Goal: Task Accomplishment & Management: Manage account settings

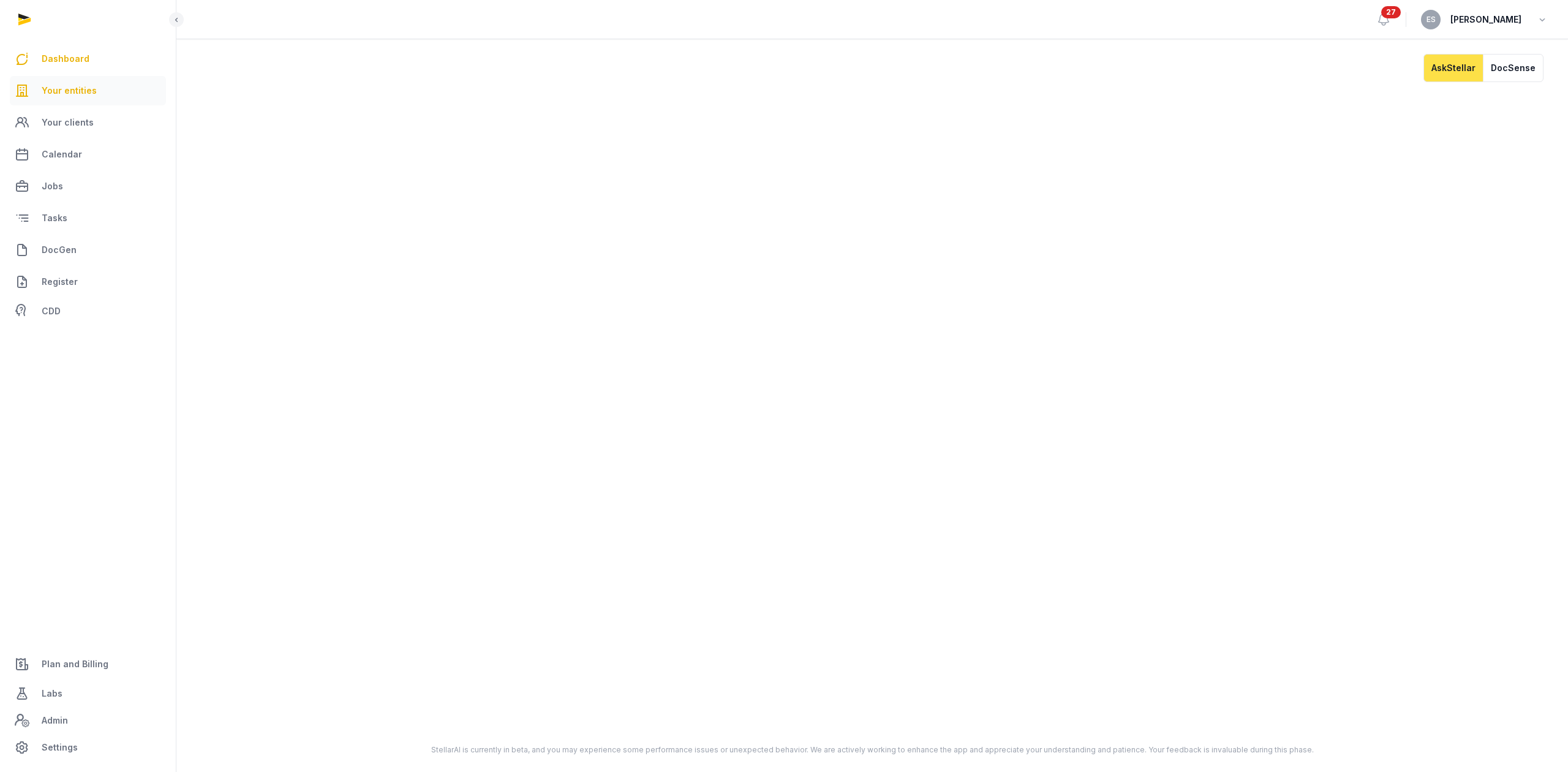
click at [101, 96] on link "Your entities" at bounding box center [87, 90] width 156 height 29
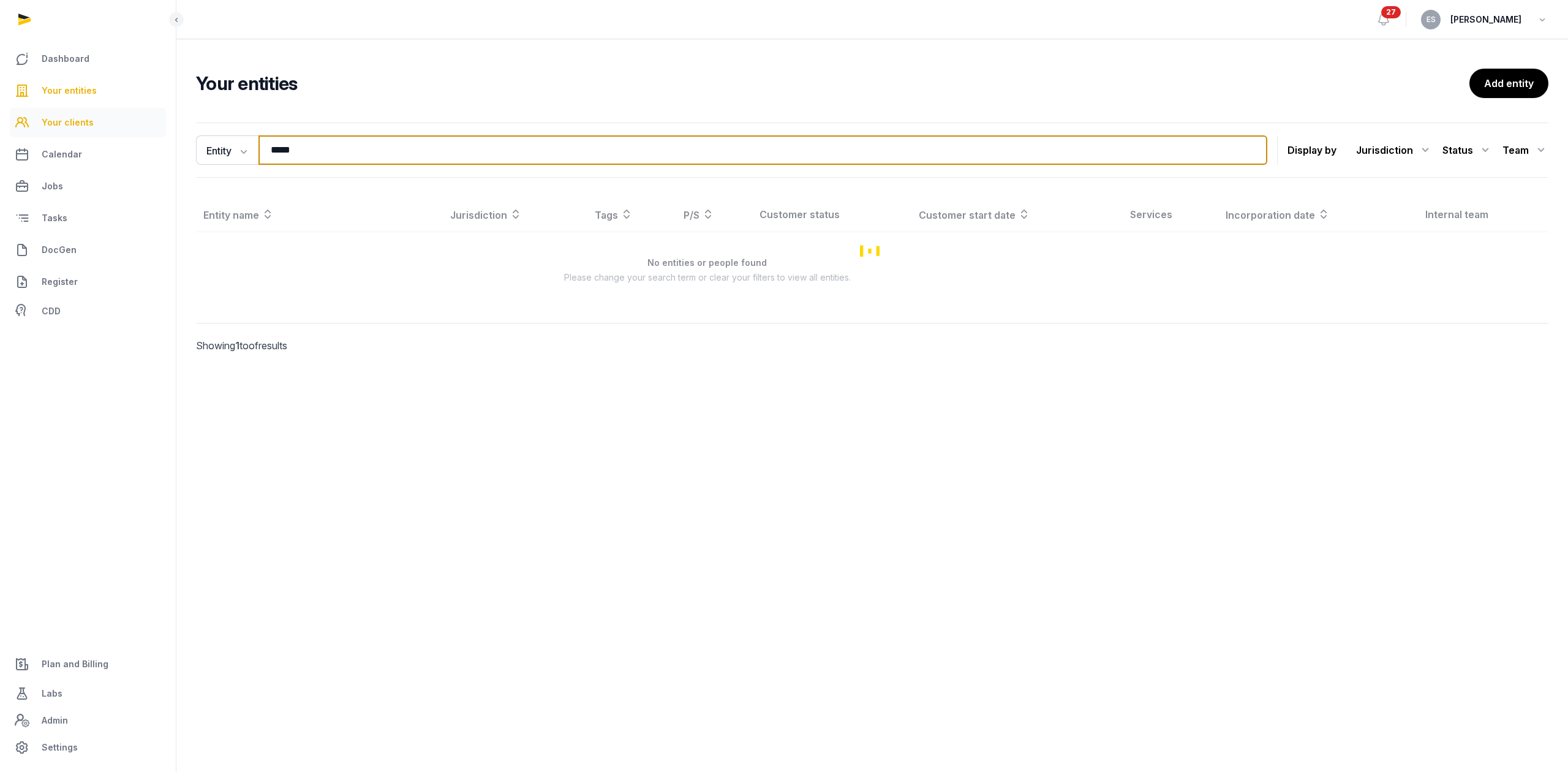
drag, startPoint x: 317, startPoint y: 146, endPoint x: 48, endPoint y: 135, distance: 269.2
click at [64, 136] on div "Dashboard Your entities Your clients Calendar Jobs Tasks DocGen Register CDD Pl…" at bounding box center [784, 386] width 1568 height 772
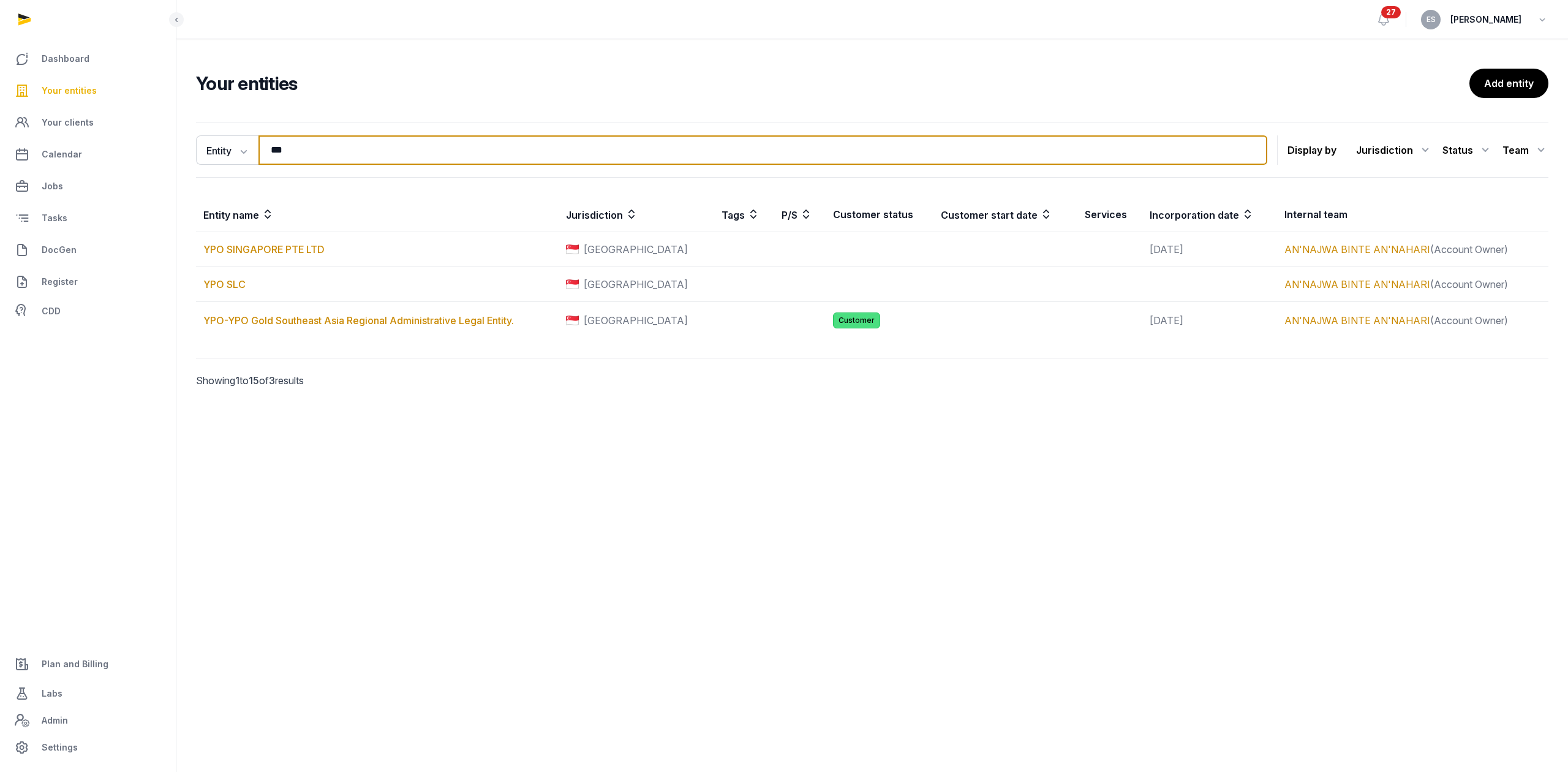
type input "***"
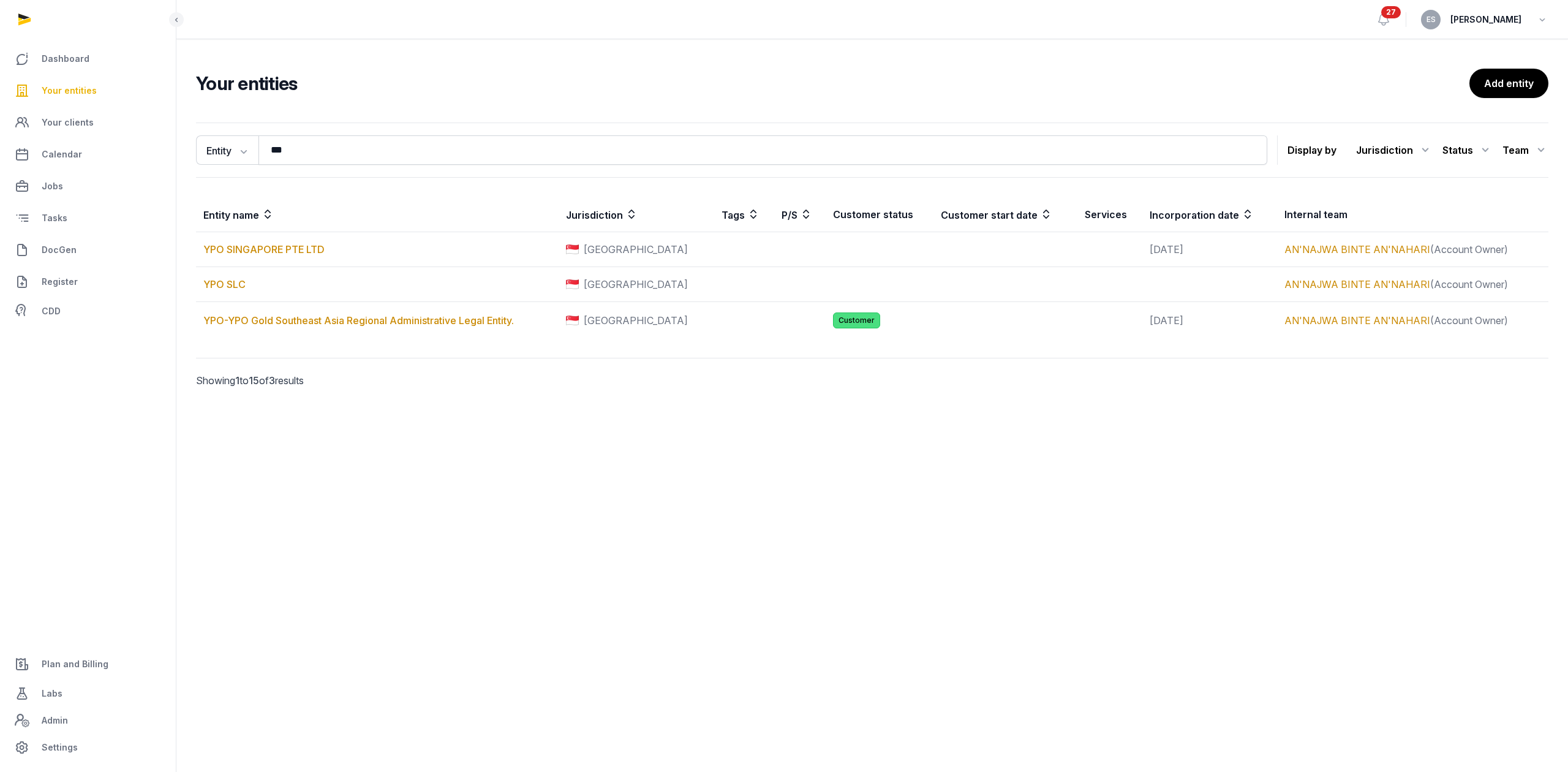
drag, startPoint x: 406, startPoint y: 479, endPoint x: 417, endPoint y: 447, distance: 33.8
click at [406, 479] on main "Open sidebar 27 ES Eric Sheh Your entities Add entity Entity Entity People Tags…" at bounding box center [784, 386] width 1568 height 772
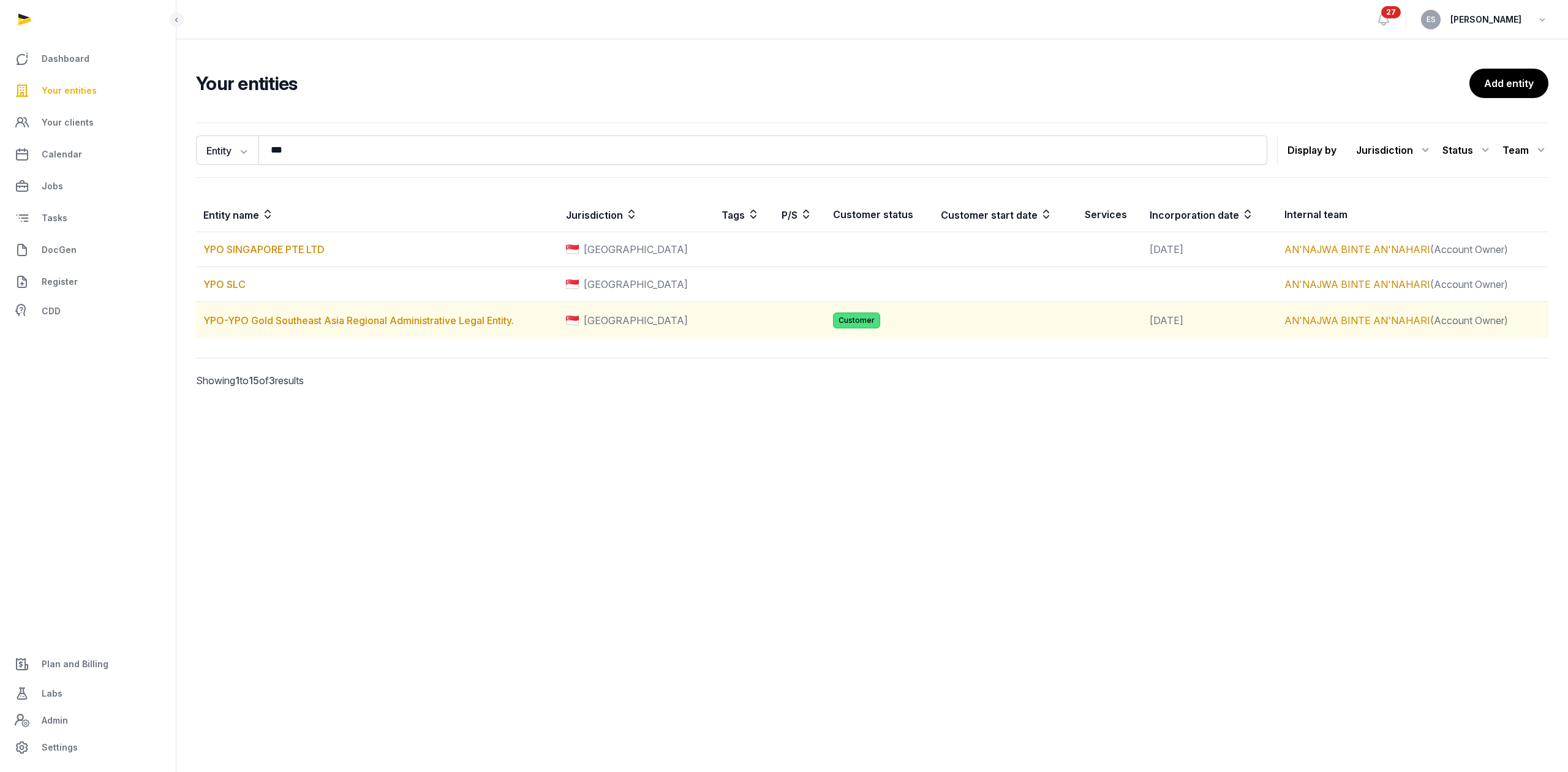
click at [464, 329] on td "YPO-YPO Gold Southeast Asia Regional Administrative Legal Entity." at bounding box center [377, 320] width 362 height 37
click at [464, 327] on td "YPO-YPO Gold Southeast Asia Regional Administrative Legal Entity." at bounding box center [377, 320] width 362 height 37
click at [464, 322] on link "YPO-YPO Gold Southeast Asia Regional Administrative Legal Entity." at bounding box center [359, 320] width 311 height 12
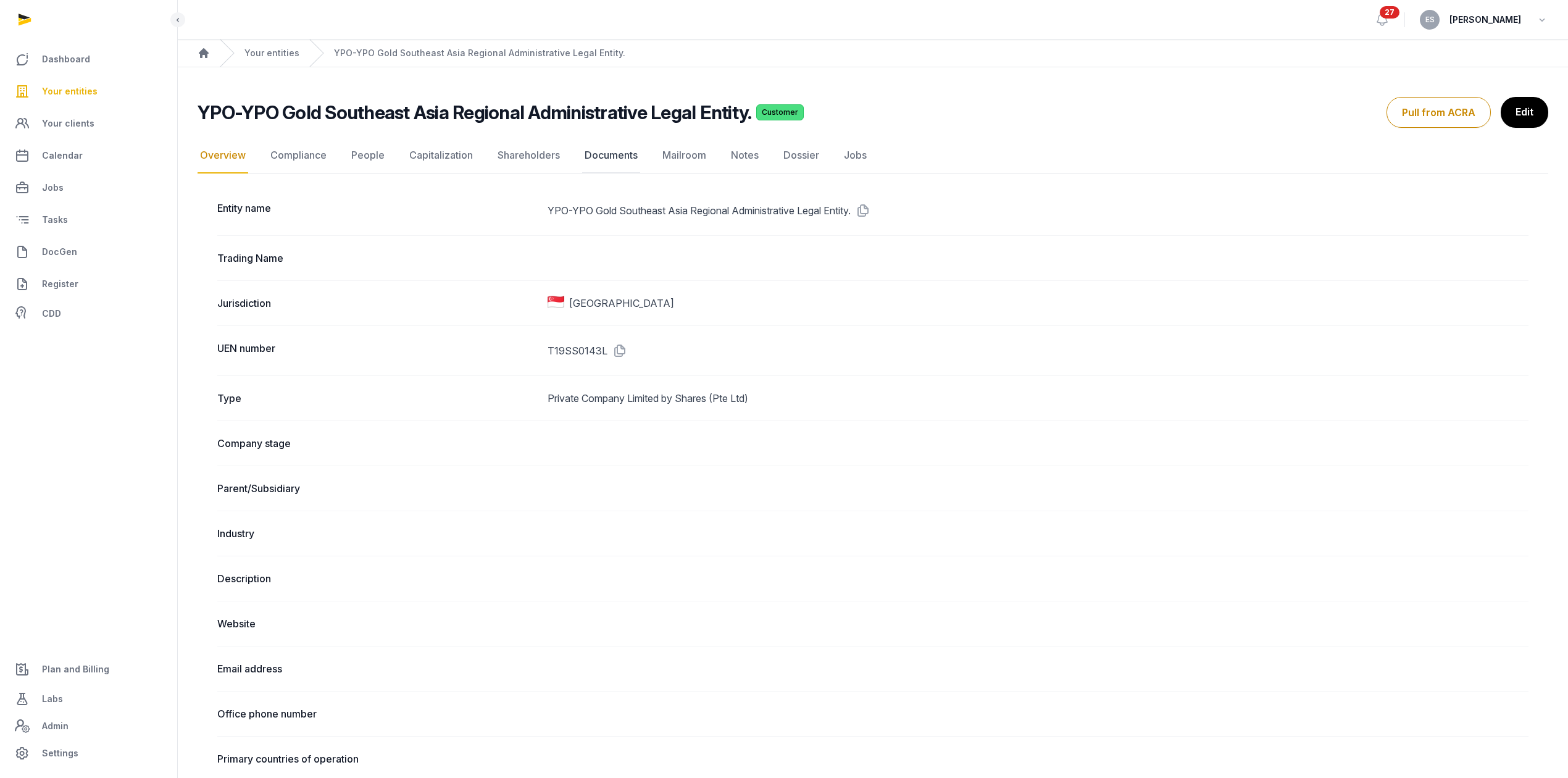
click at [595, 155] on link "Documents" at bounding box center [611, 155] width 58 height 36
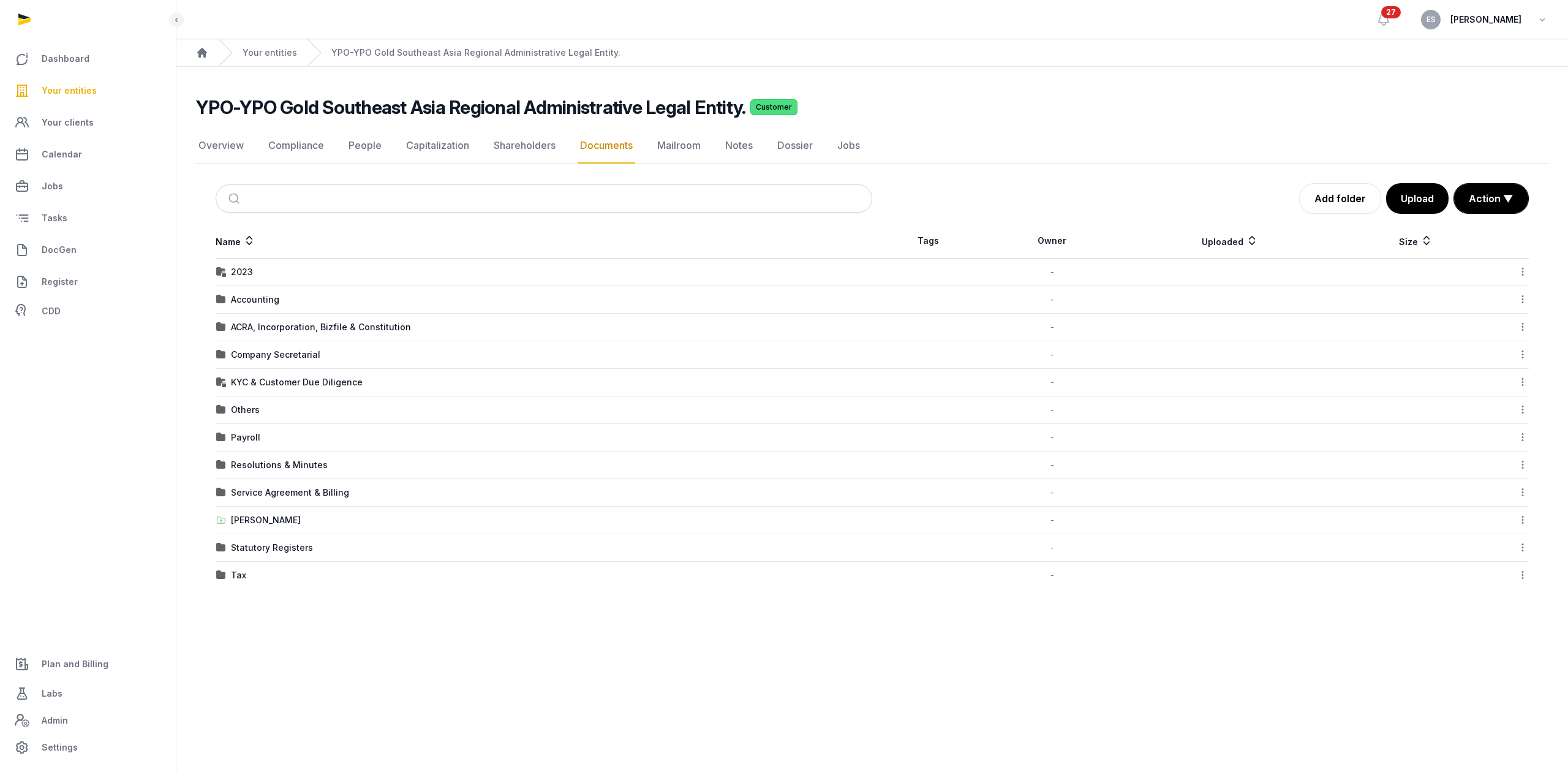
click at [246, 579] on div "Tax" at bounding box center [543, 575] width 655 height 12
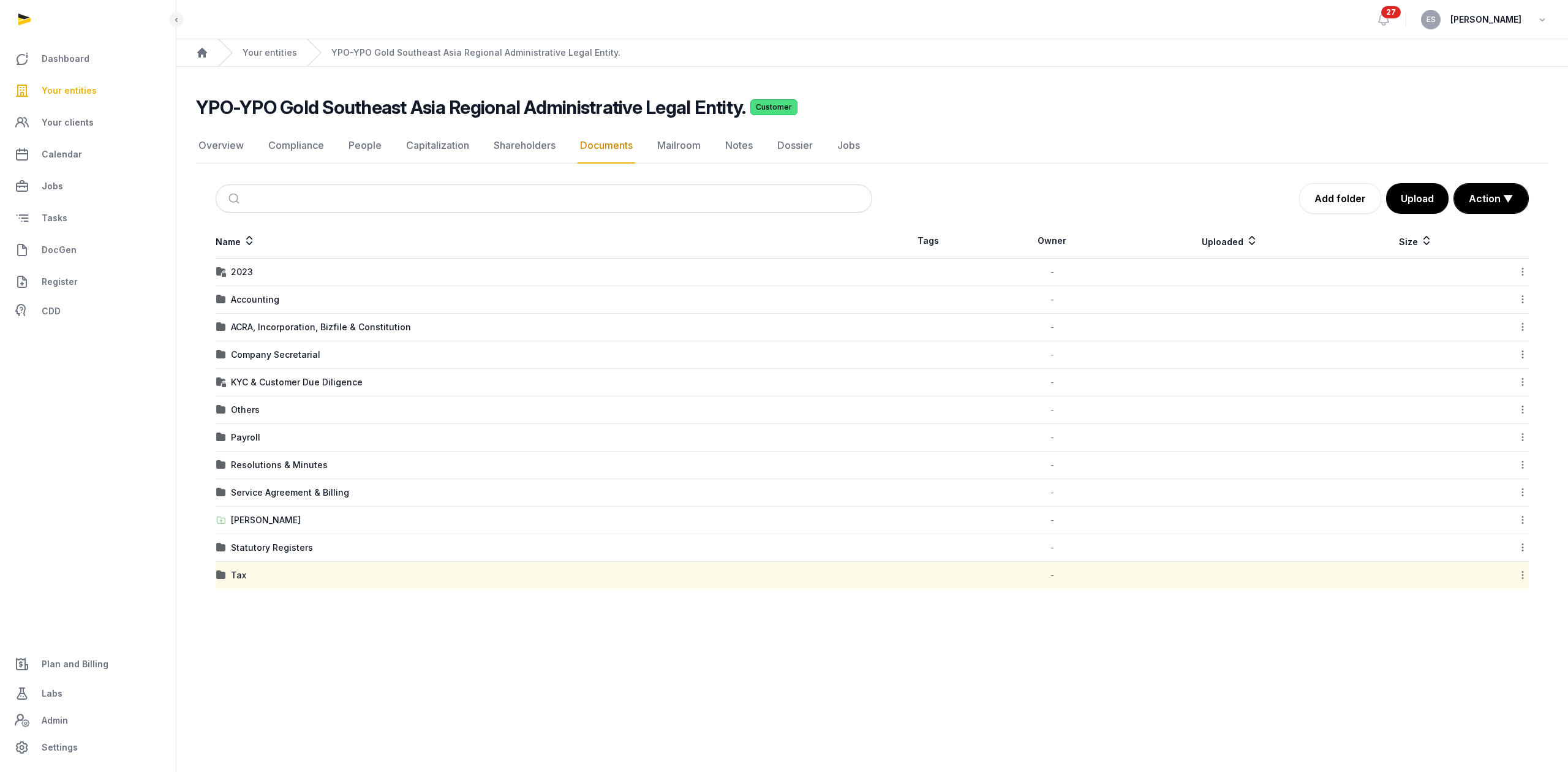
click at [246, 579] on div "Tax" at bounding box center [543, 575] width 655 height 12
click at [231, 581] on div "Tax" at bounding box center [239, 575] width 15 height 12
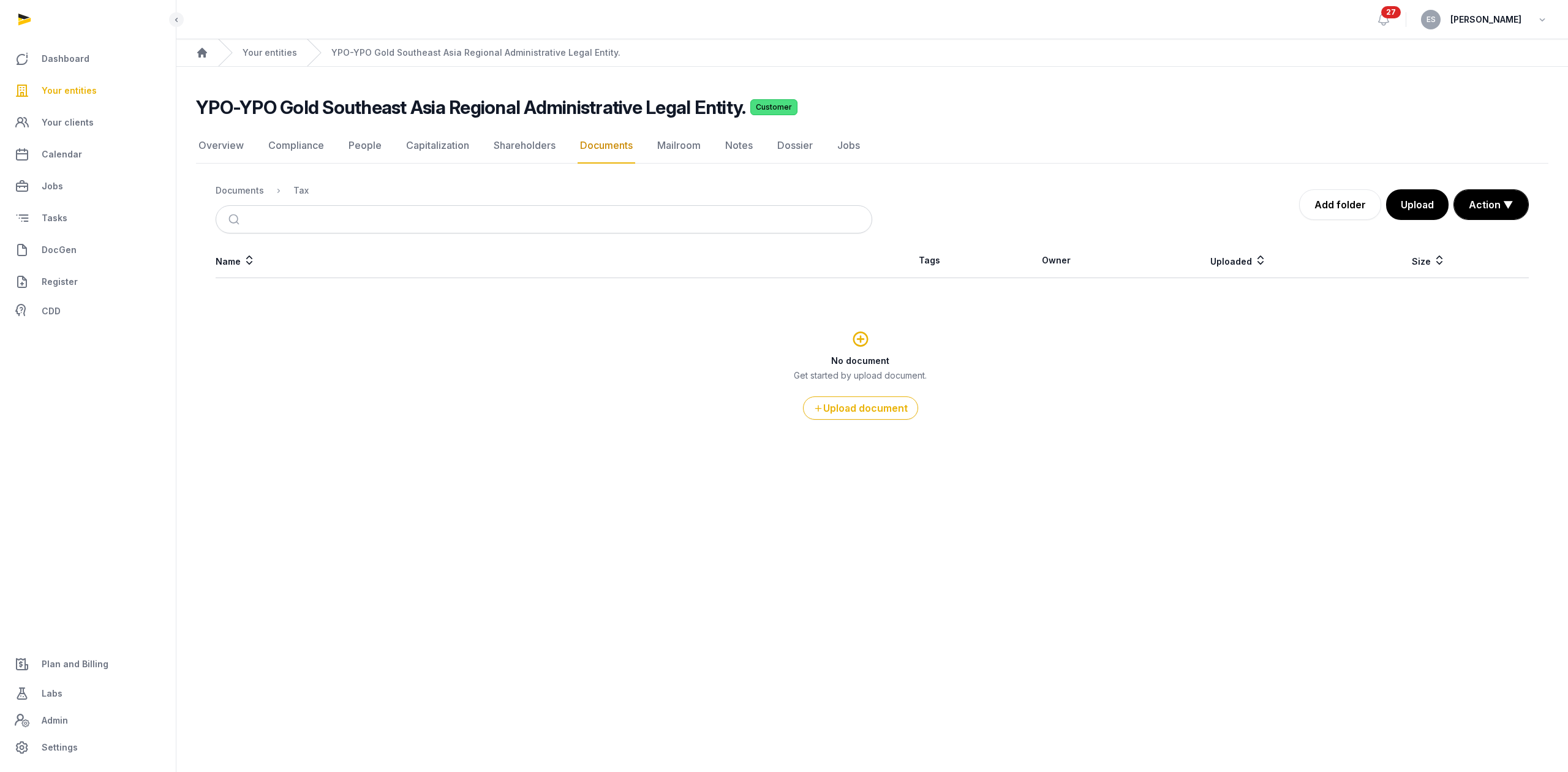
click at [238, 199] on nav "Documents Tax" at bounding box center [543, 190] width 657 height 29
click at [234, 195] on div "Documents" at bounding box center [239, 190] width 48 height 12
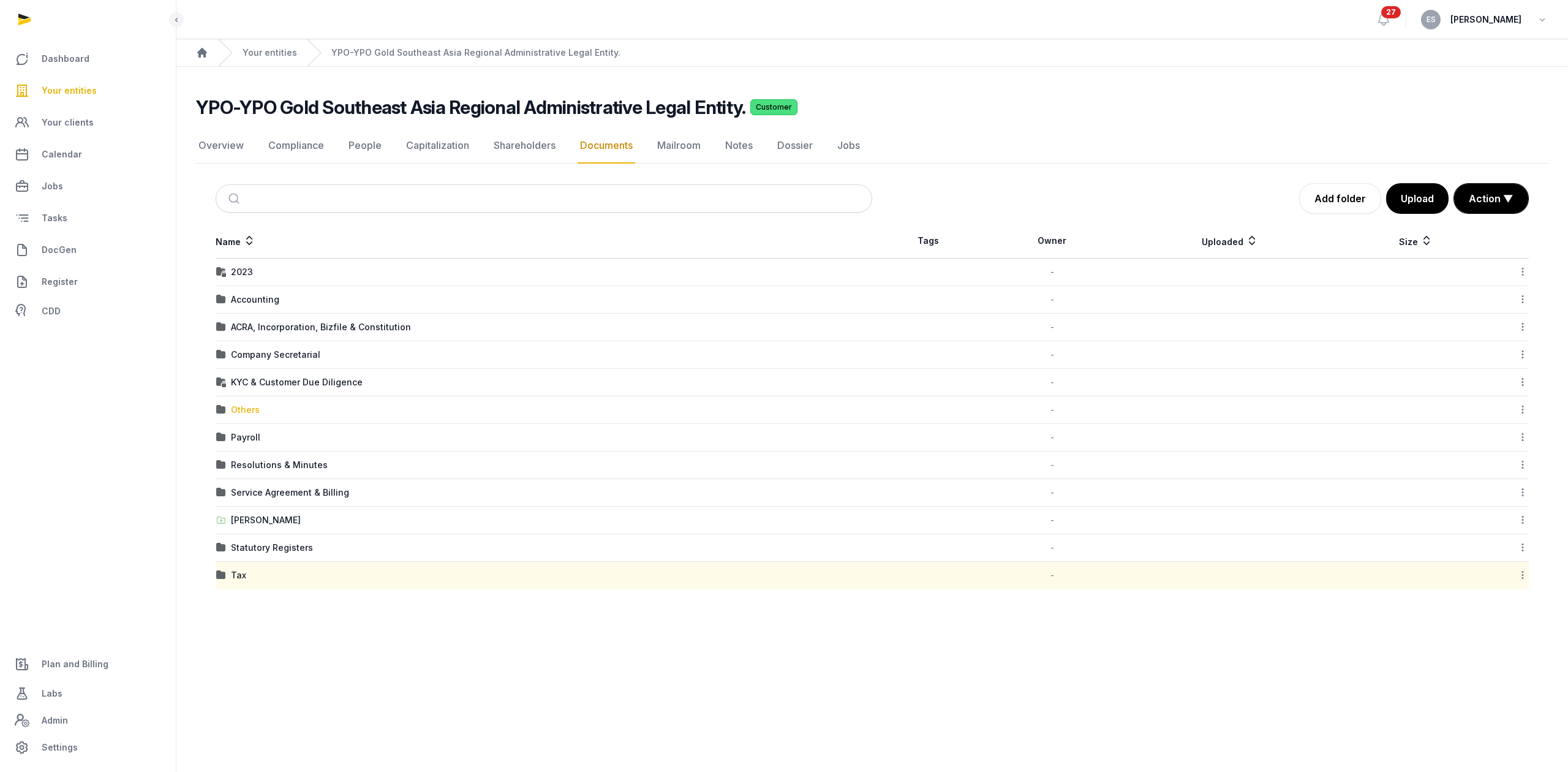
click at [246, 406] on div "Others" at bounding box center [245, 410] width 29 height 12
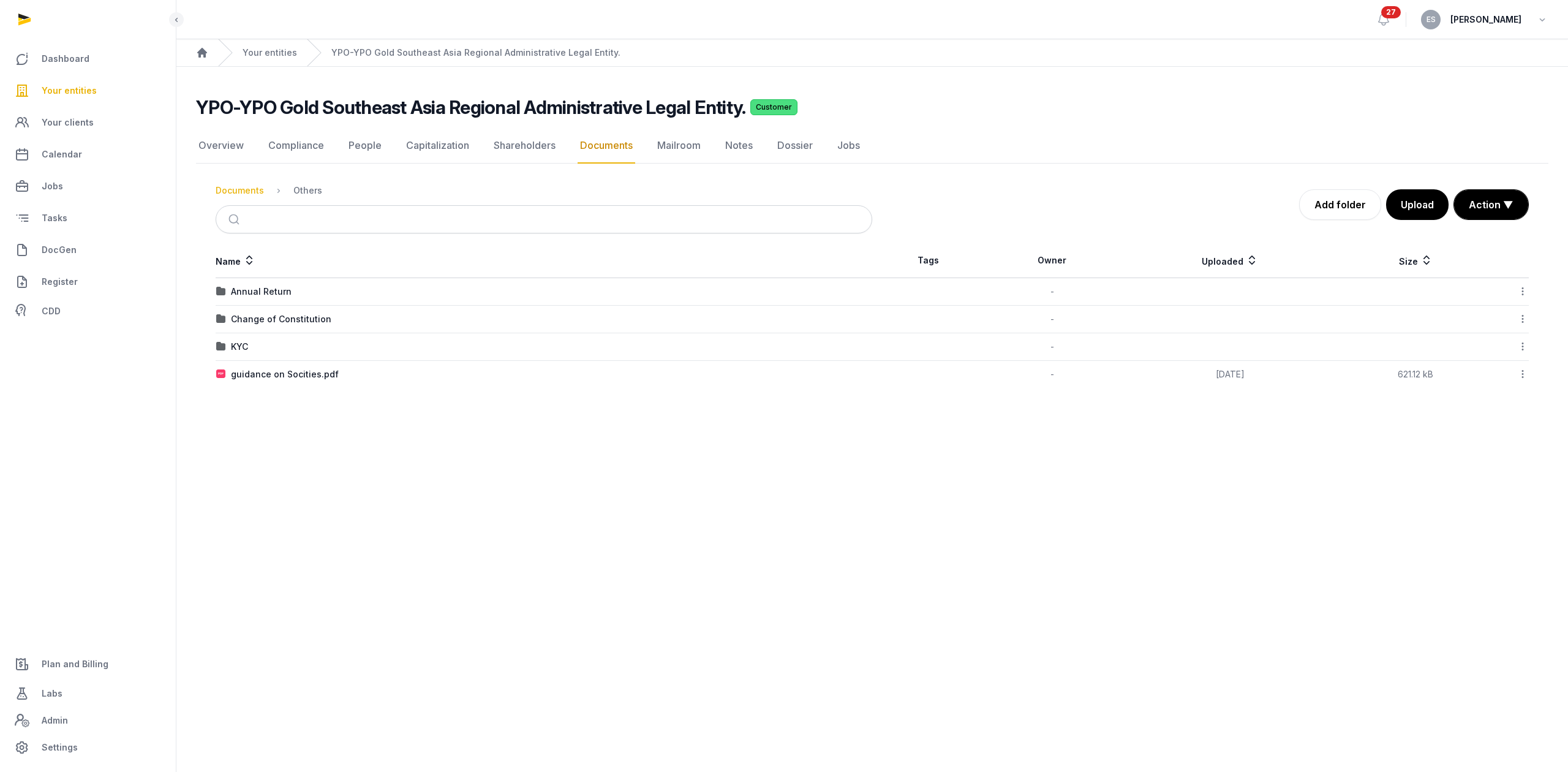
click at [259, 195] on div "Documents" at bounding box center [239, 190] width 48 height 12
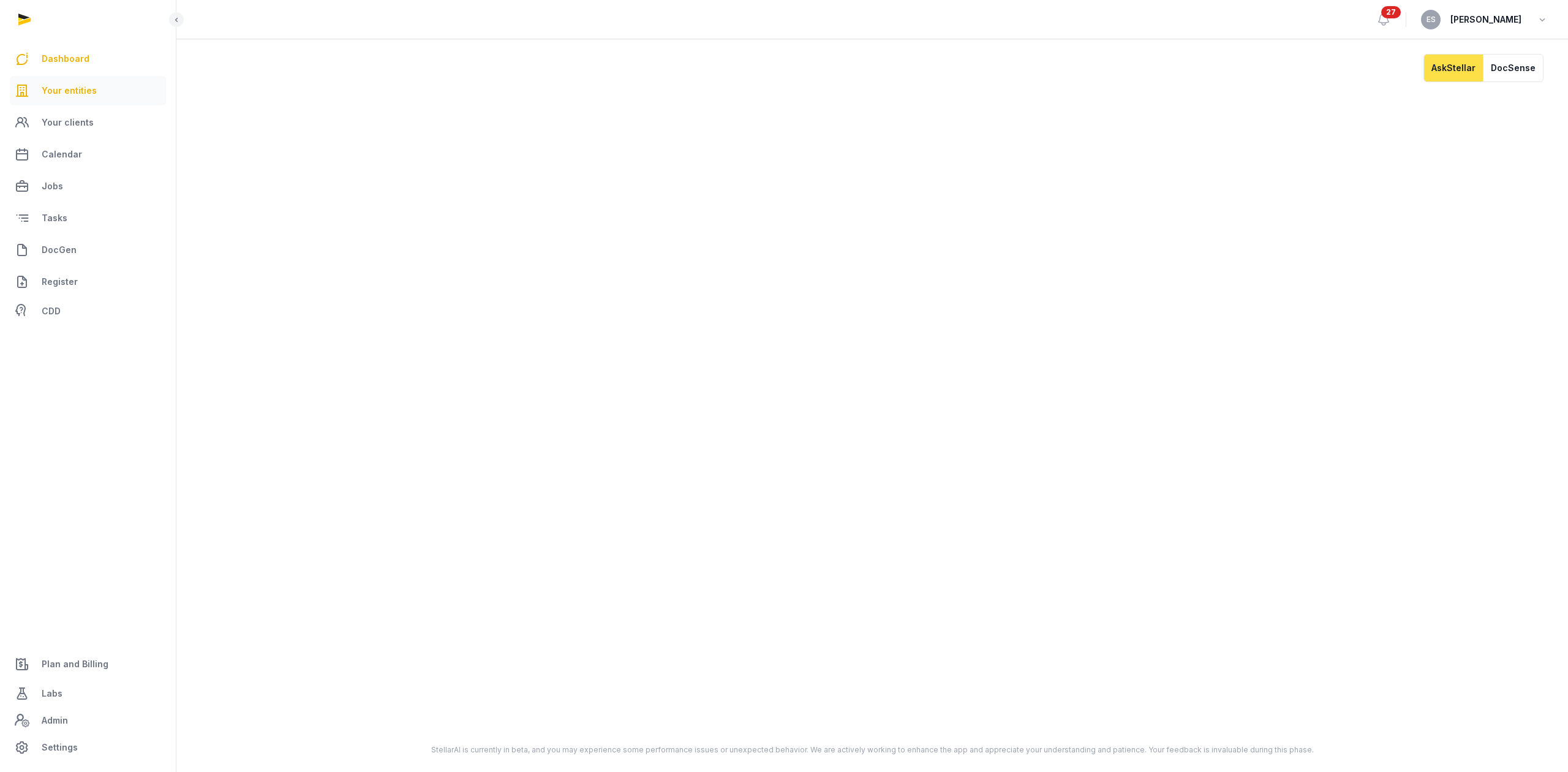
click at [115, 92] on link "Your entities" at bounding box center [87, 90] width 156 height 29
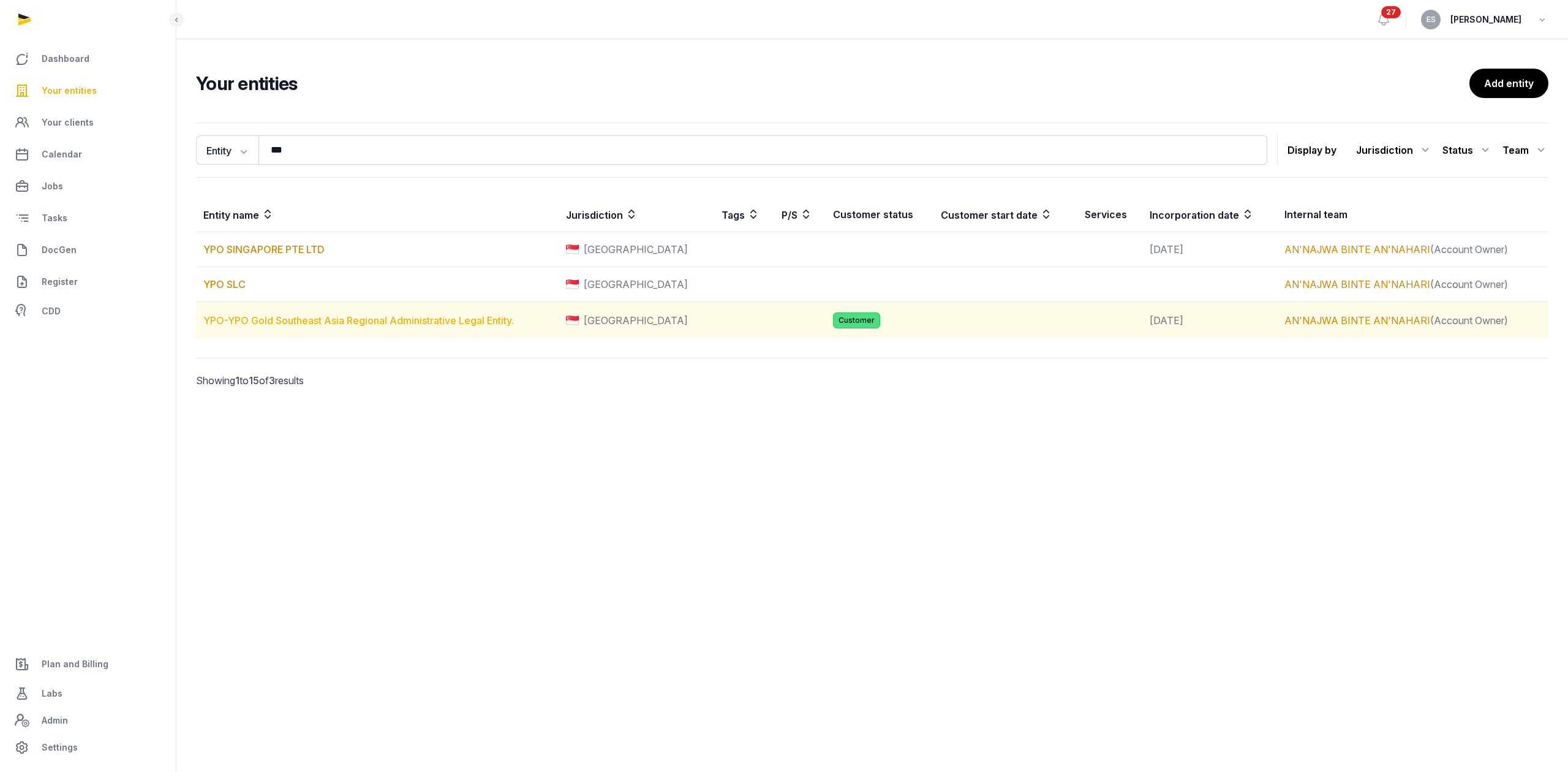
click at [273, 317] on link "YPO-YPO Gold Southeast Asia Regional Administrative Legal Entity." at bounding box center [359, 320] width 311 height 12
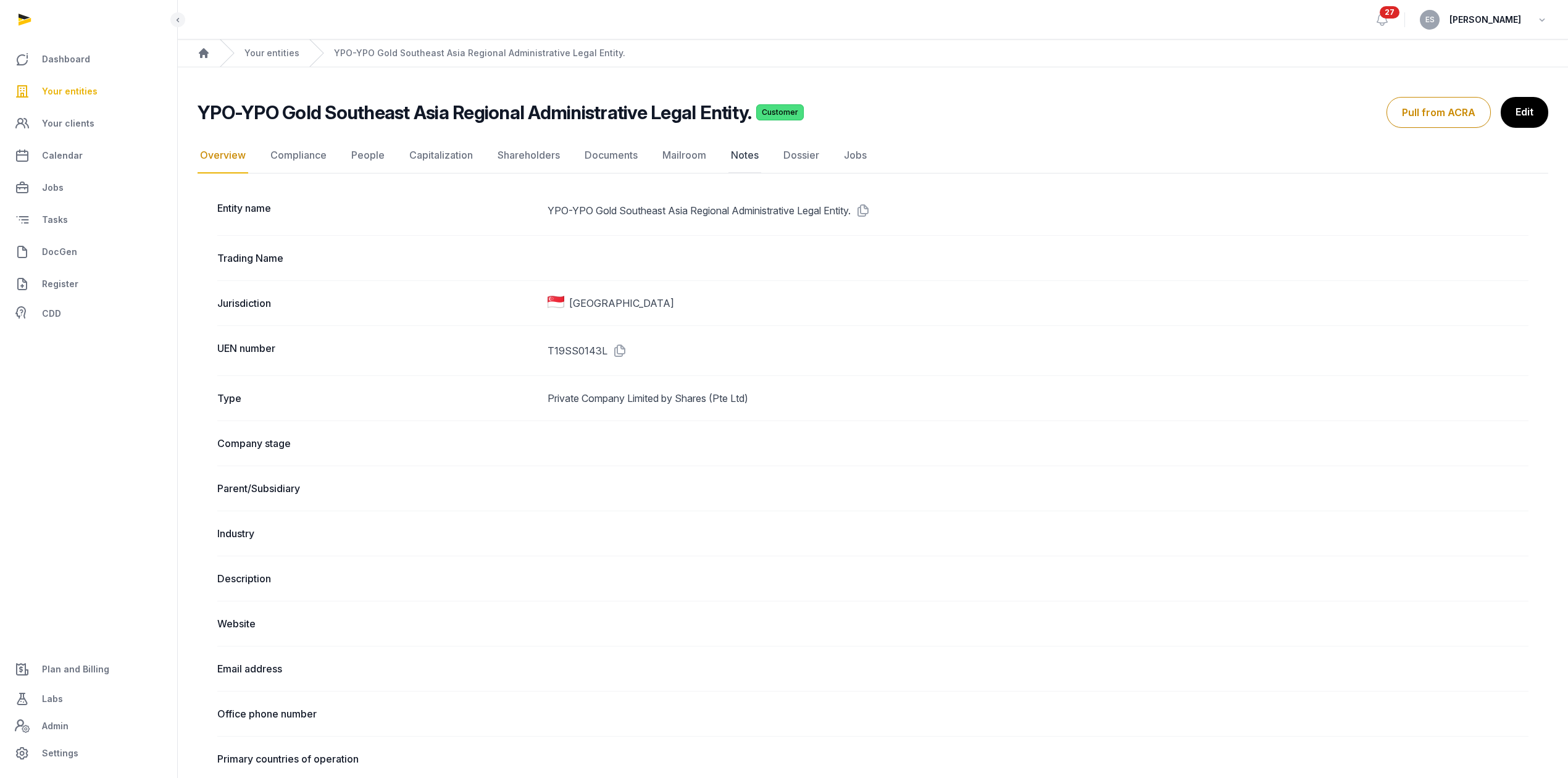
click at [744, 149] on link "Notes" at bounding box center [745, 155] width 33 height 36
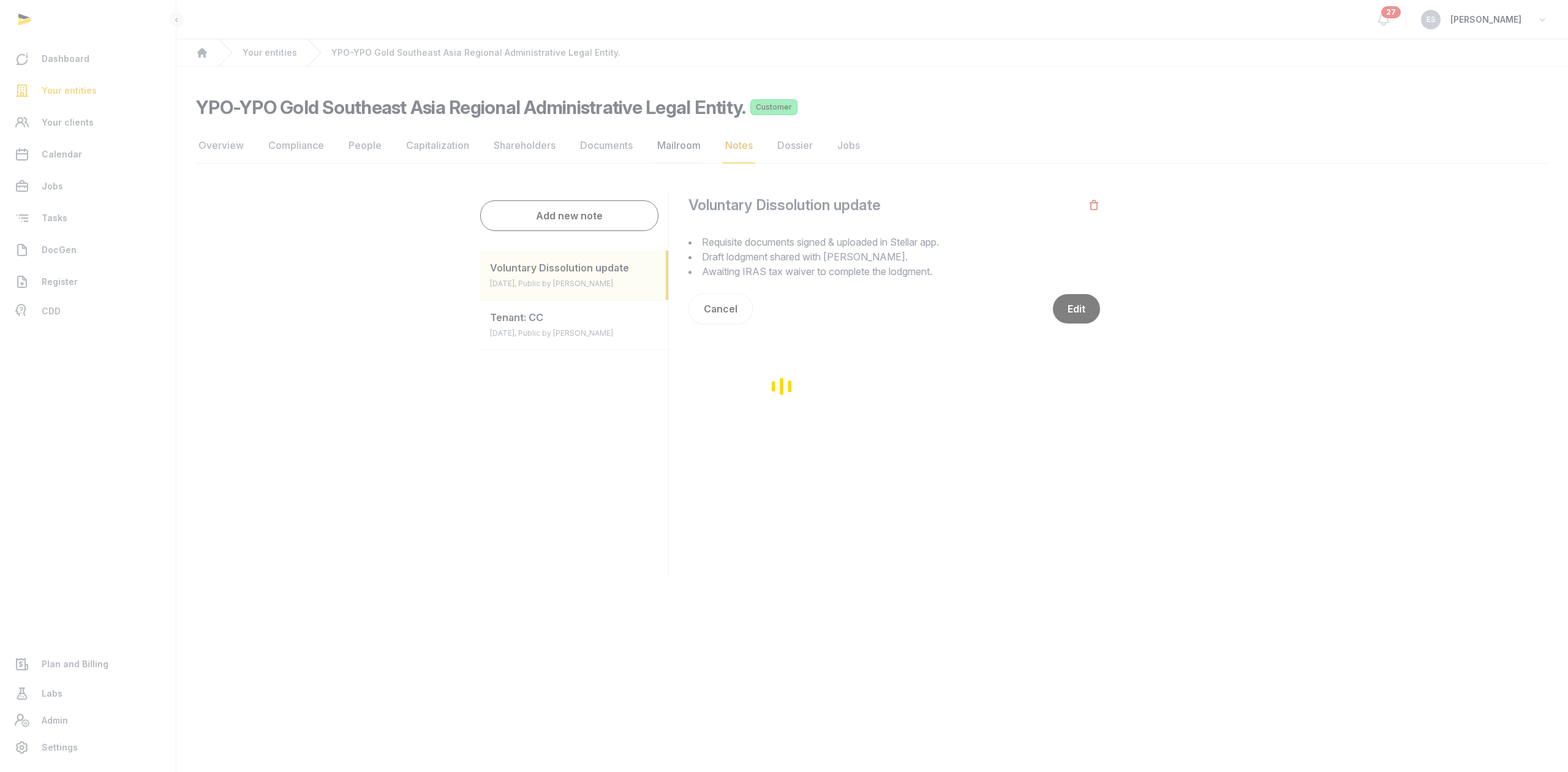
click at [675, 151] on div "Overview Compliance People Capitalization Shareholders Documents Mailroom Notes…" at bounding box center [872, 362] width 1352 height 468
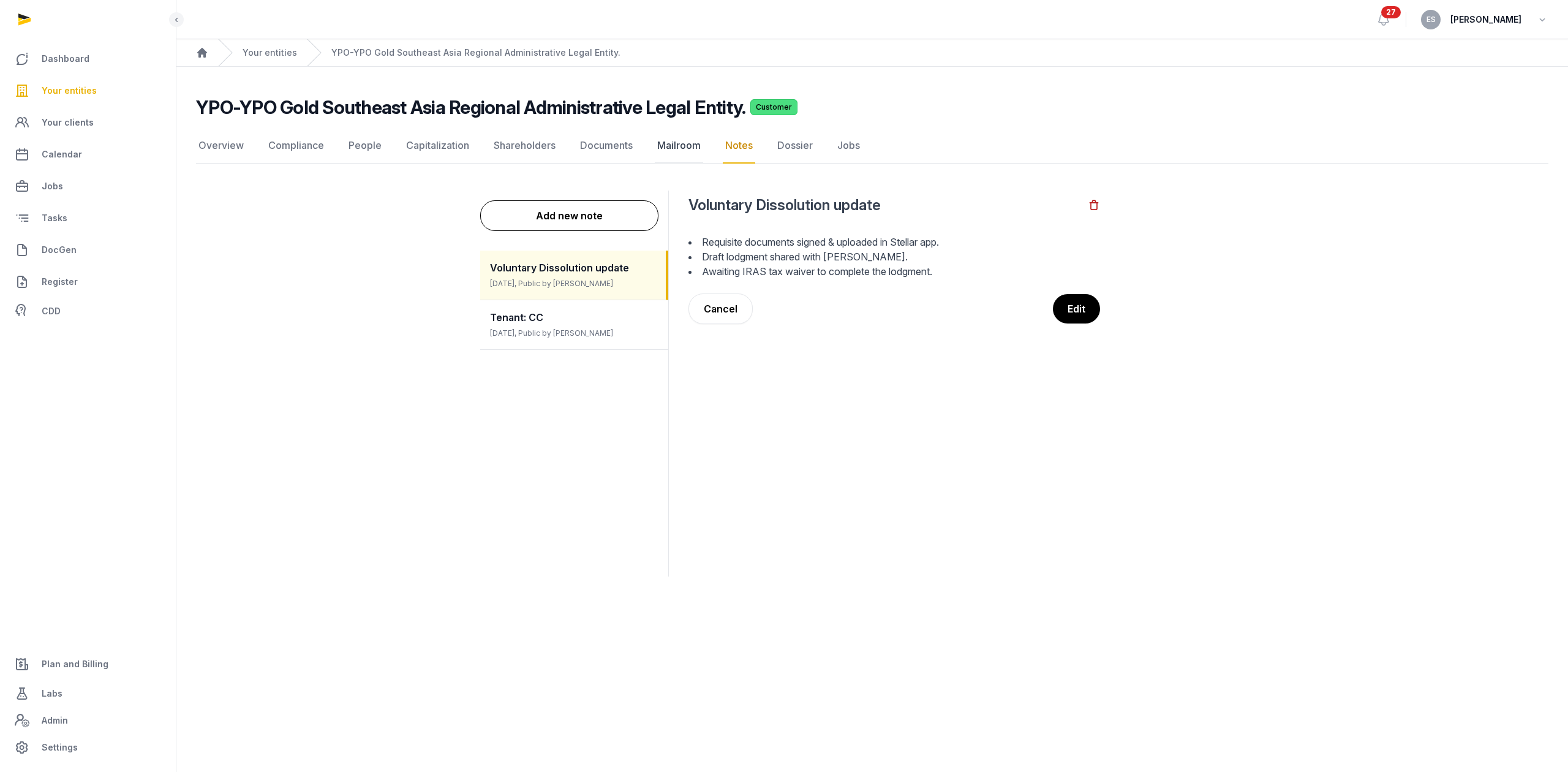
click at [675, 148] on link "Mailroom" at bounding box center [679, 146] width 48 height 36
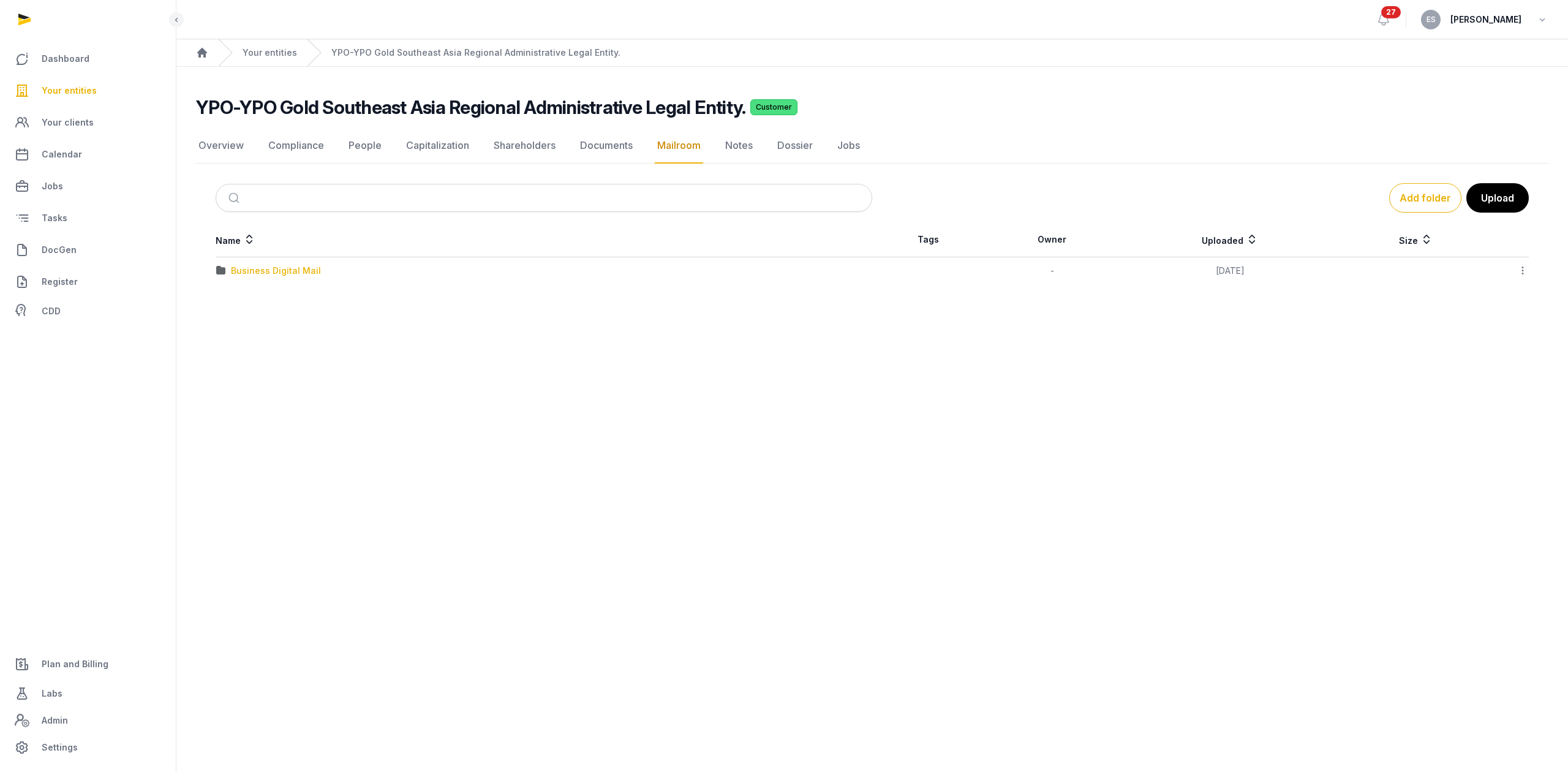
click at [306, 267] on div "Business Digital Mail" at bounding box center [276, 270] width 90 height 12
click at [280, 292] on div "Govt Agency" at bounding box center [259, 291] width 55 height 12
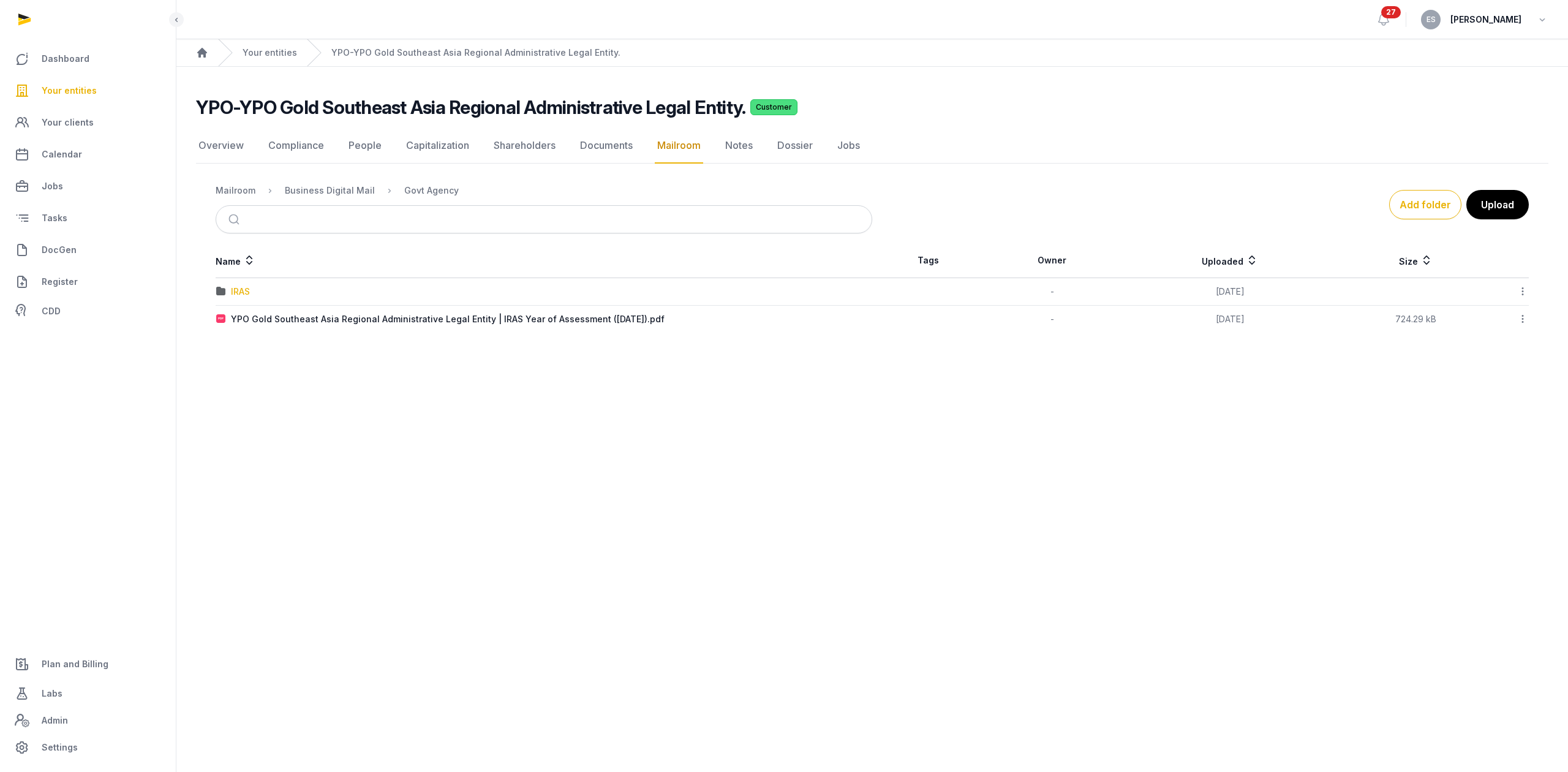
click at [236, 290] on div "IRAS" at bounding box center [241, 291] width 19 height 12
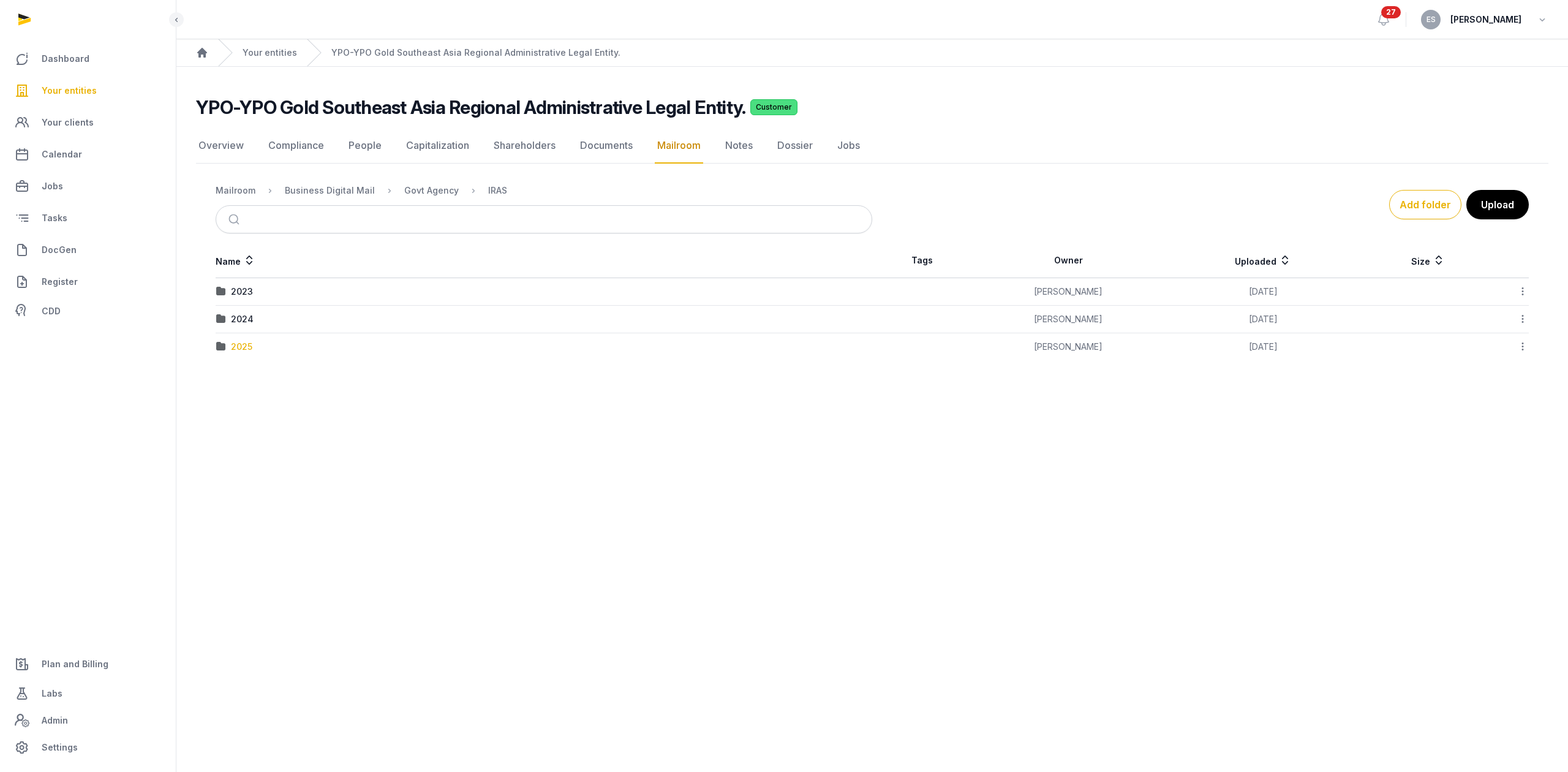
click at [244, 348] on div "2025" at bounding box center [242, 347] width 22 height 12
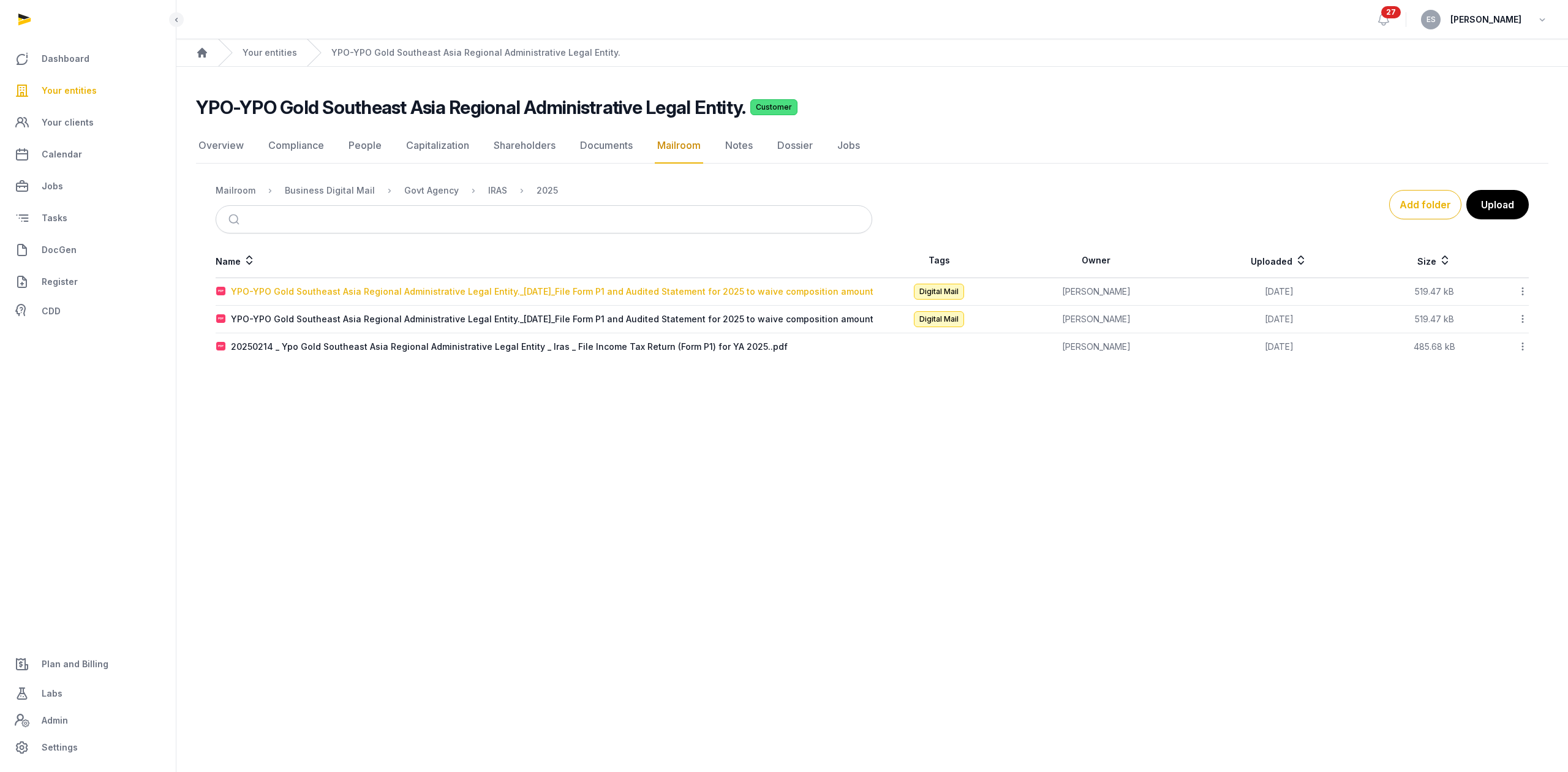
click at [327, 295] on div "YPO-YPO Gold Southeast Asia Regional Administrative Legal Entity._[DATE]_File F…" at bounding box center [552, 291] width 643 height 12
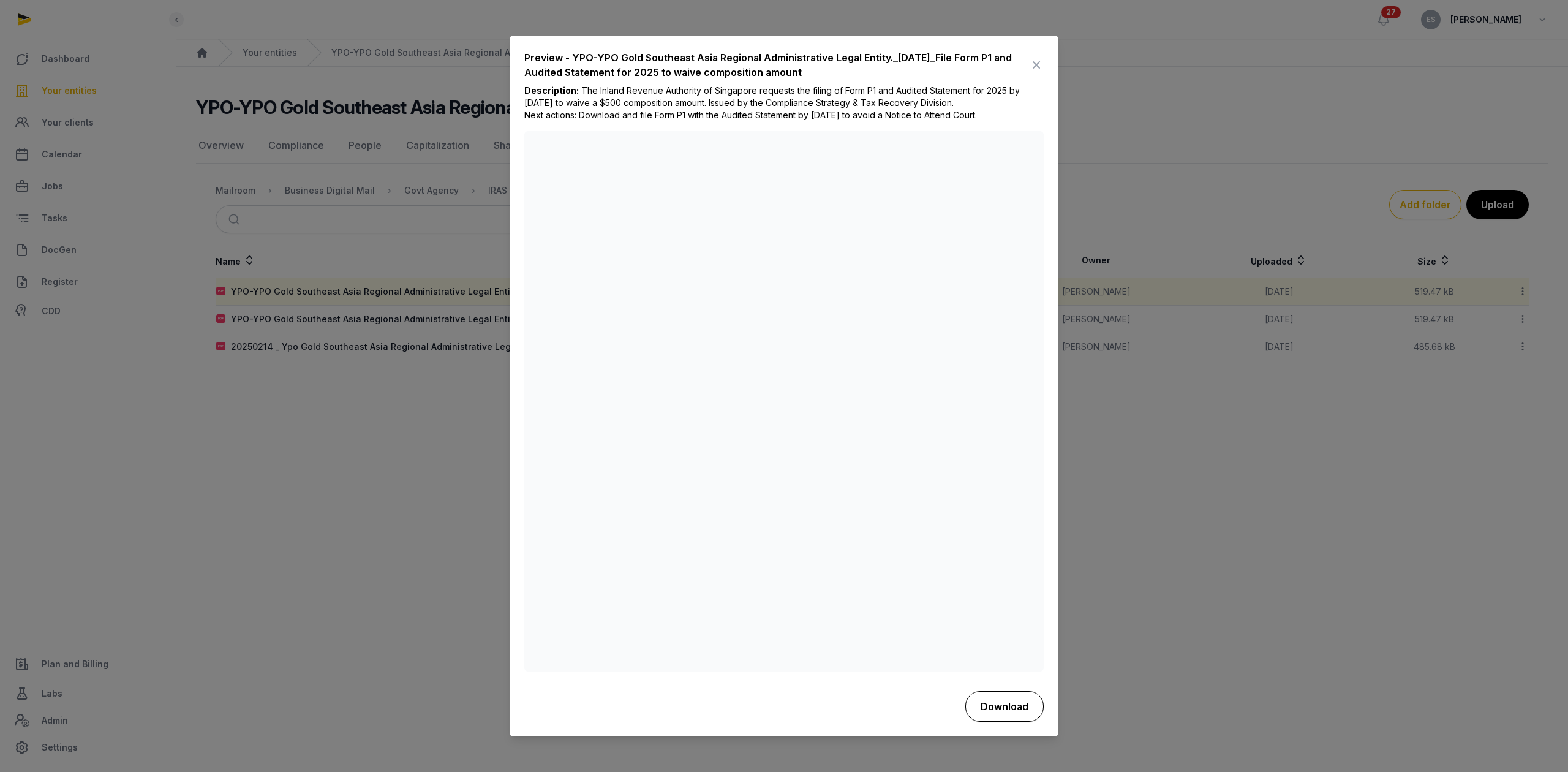
click at [987, 708] on button "Download" at bounding box center [1004, 706] width 78 height 31
drag, startPoint x: 1039, startPoint y: 64, endPoint x: 1032, endPoint y: 66, distance: 7.3
click at [1039, 64] on icon at bounding box center [1036, 66] width 15 height 20
